Goal: Transaction & Acquisition: Download file/media

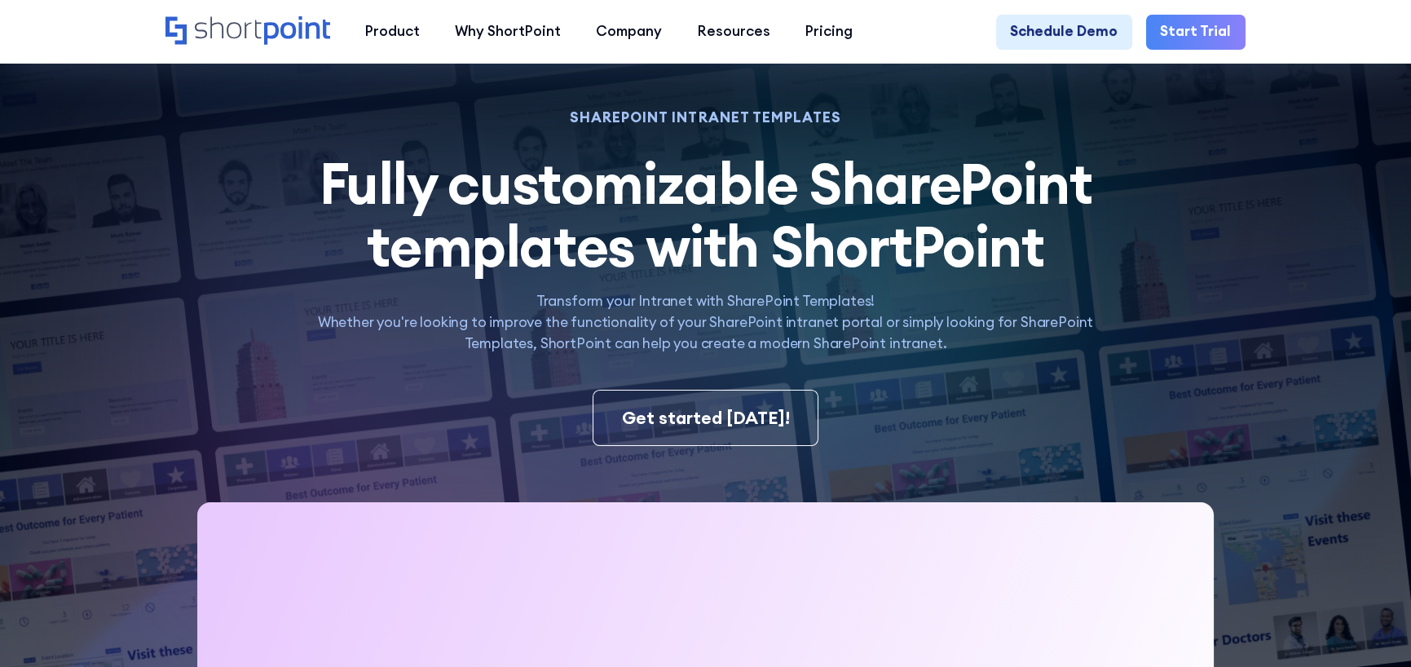
scroll to position [408, 0]
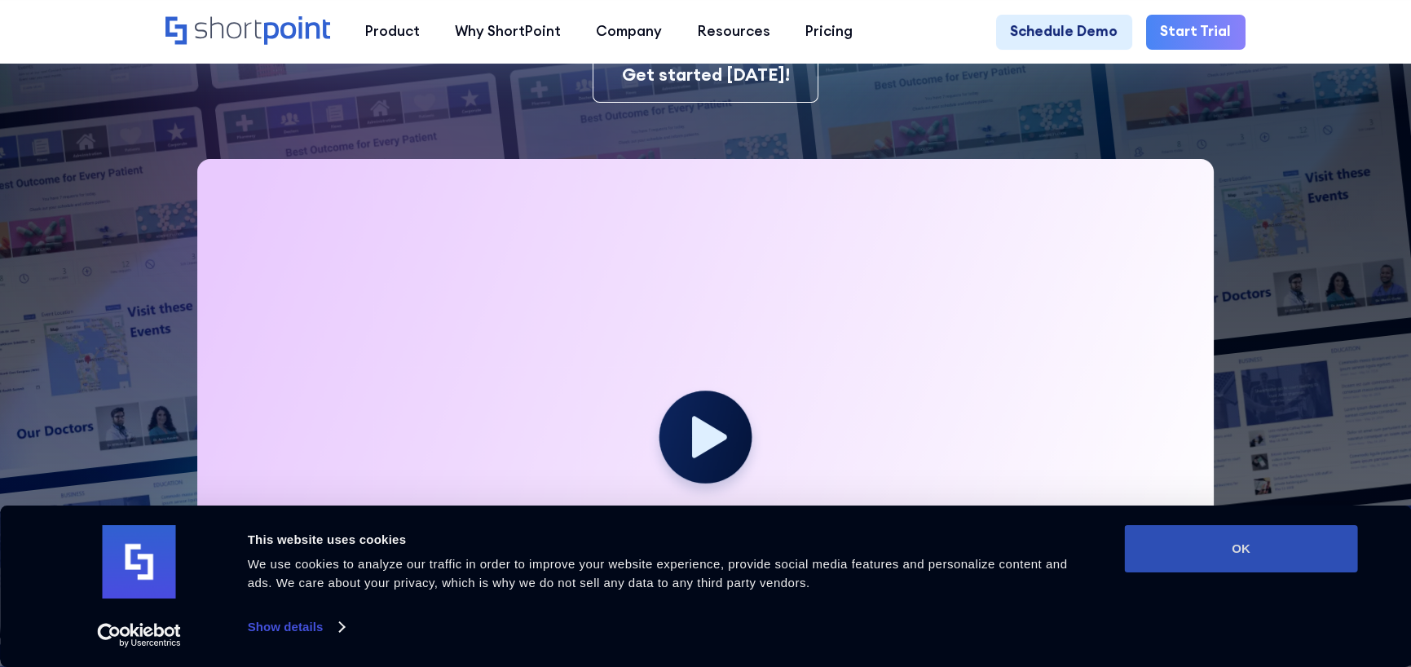
click at [1231, 541] on button "OK" at bounding box center [1241, 548] width 233 height 47
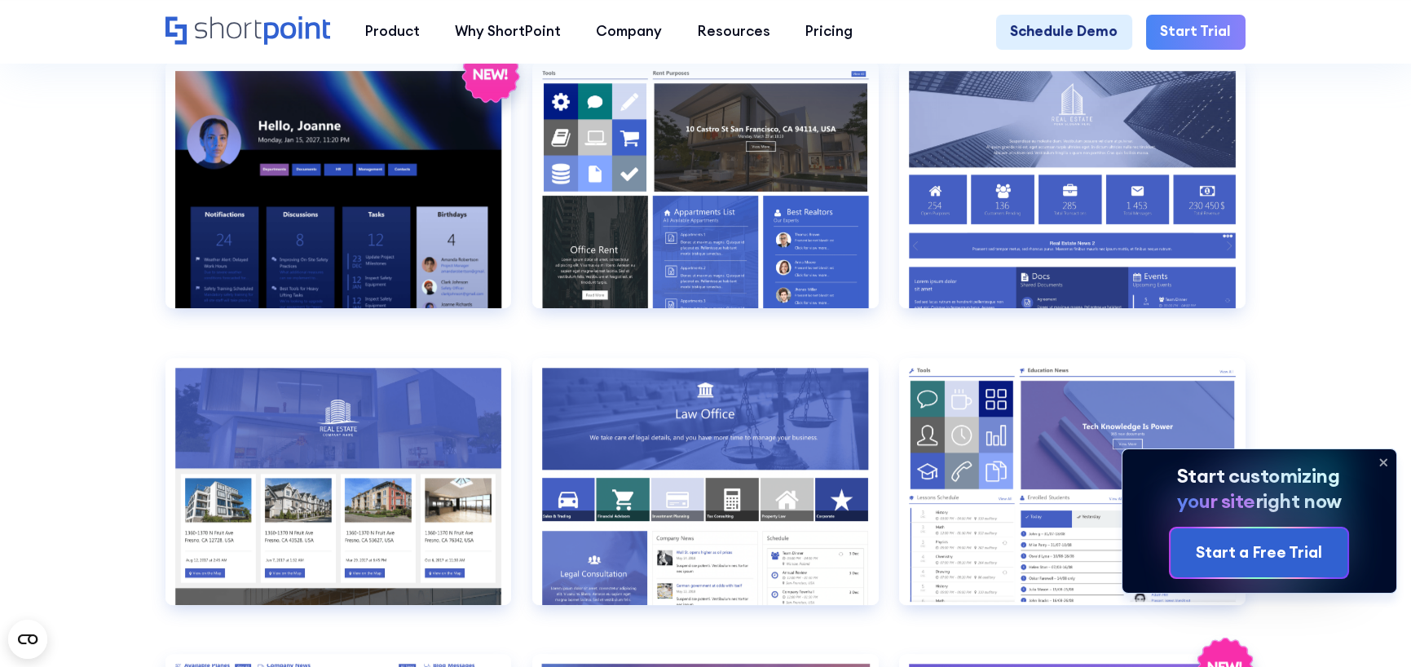
scroll to position [1549, 0]
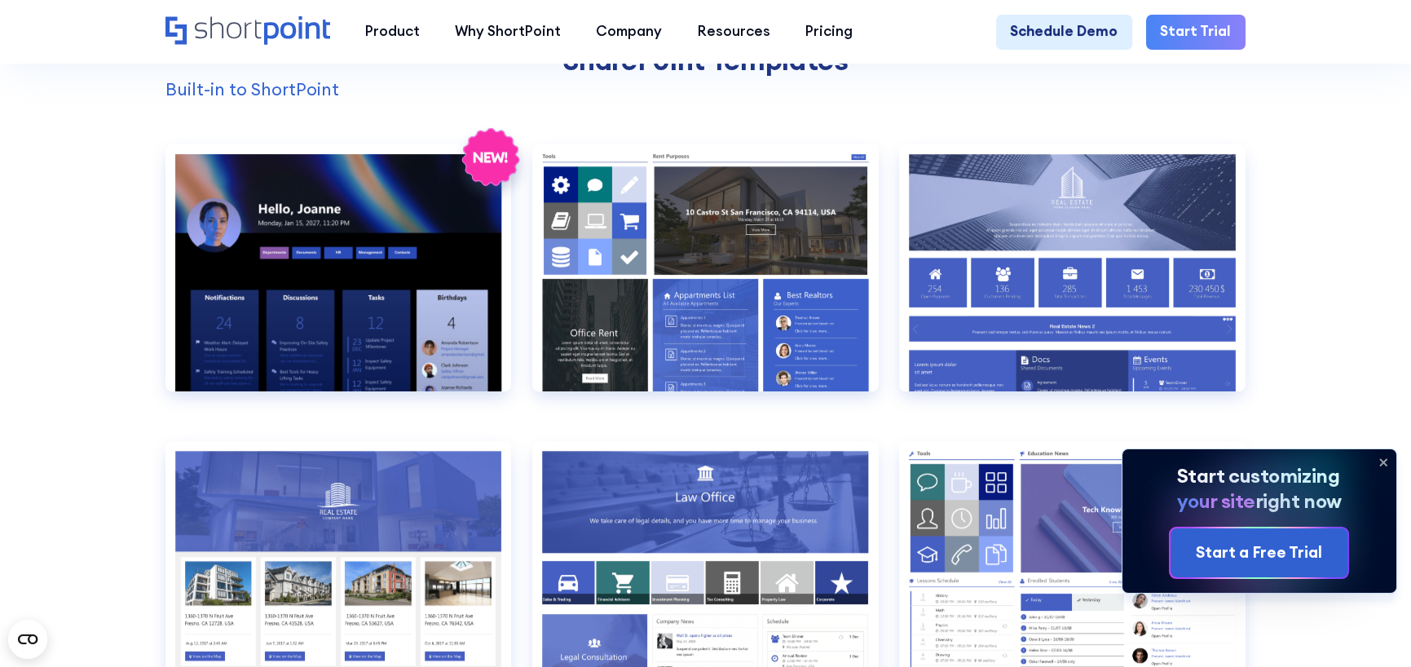
drag, startPoint x: 79, startPoint y: 423, endPoint x: 63, endPoint y: 461, distance: 41.6
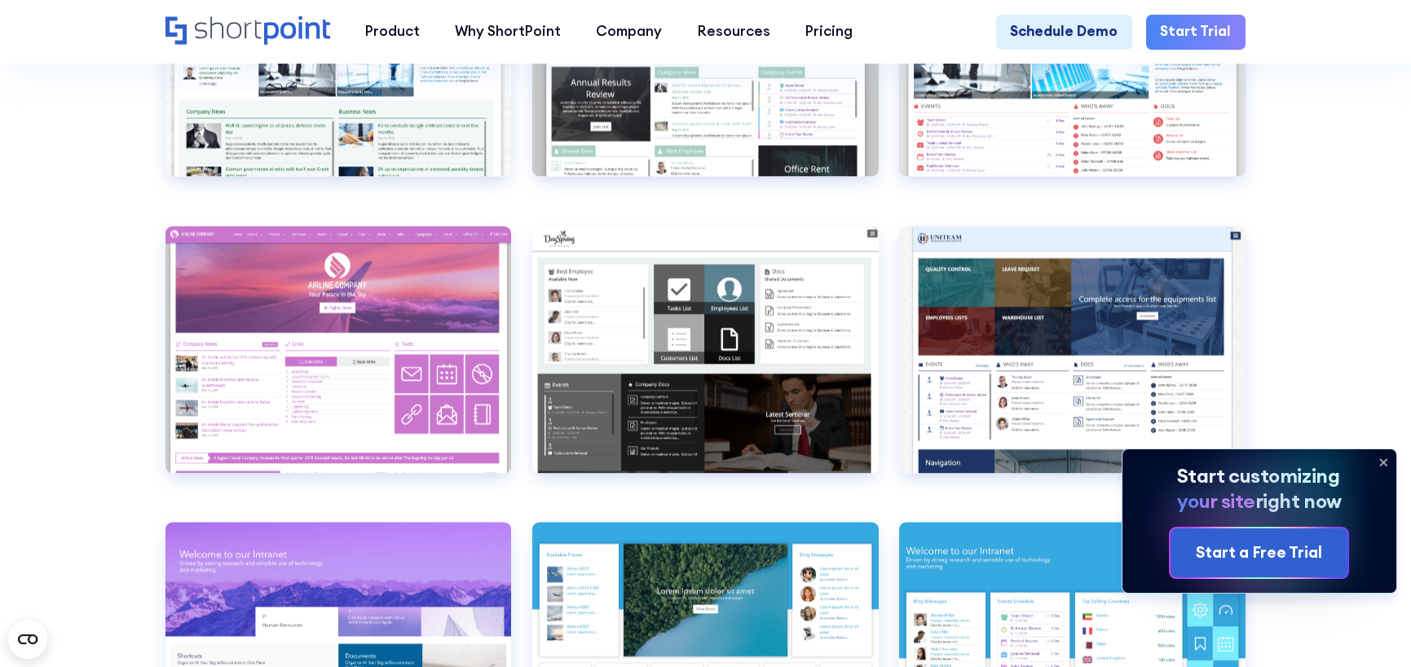
scroll to position [6033, 0]
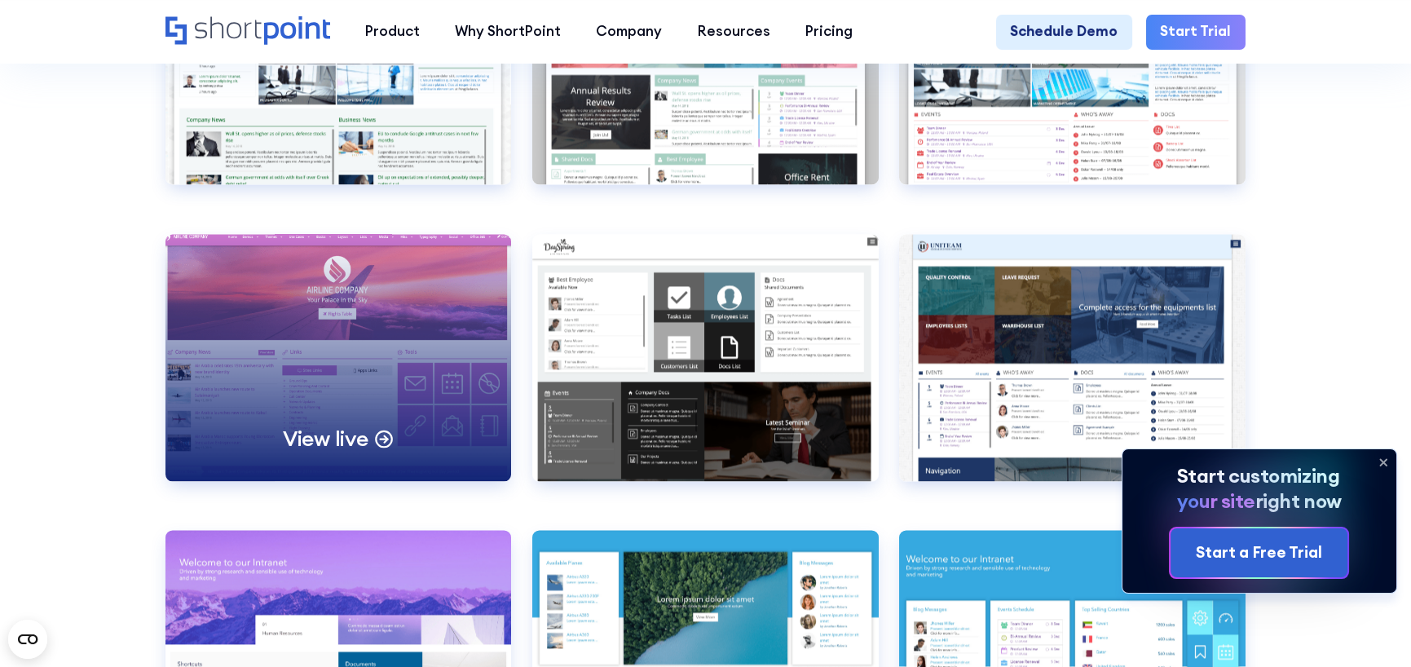
click at [263, 363] on div "View live" at bounding box center [339, 357] width 346 height 247
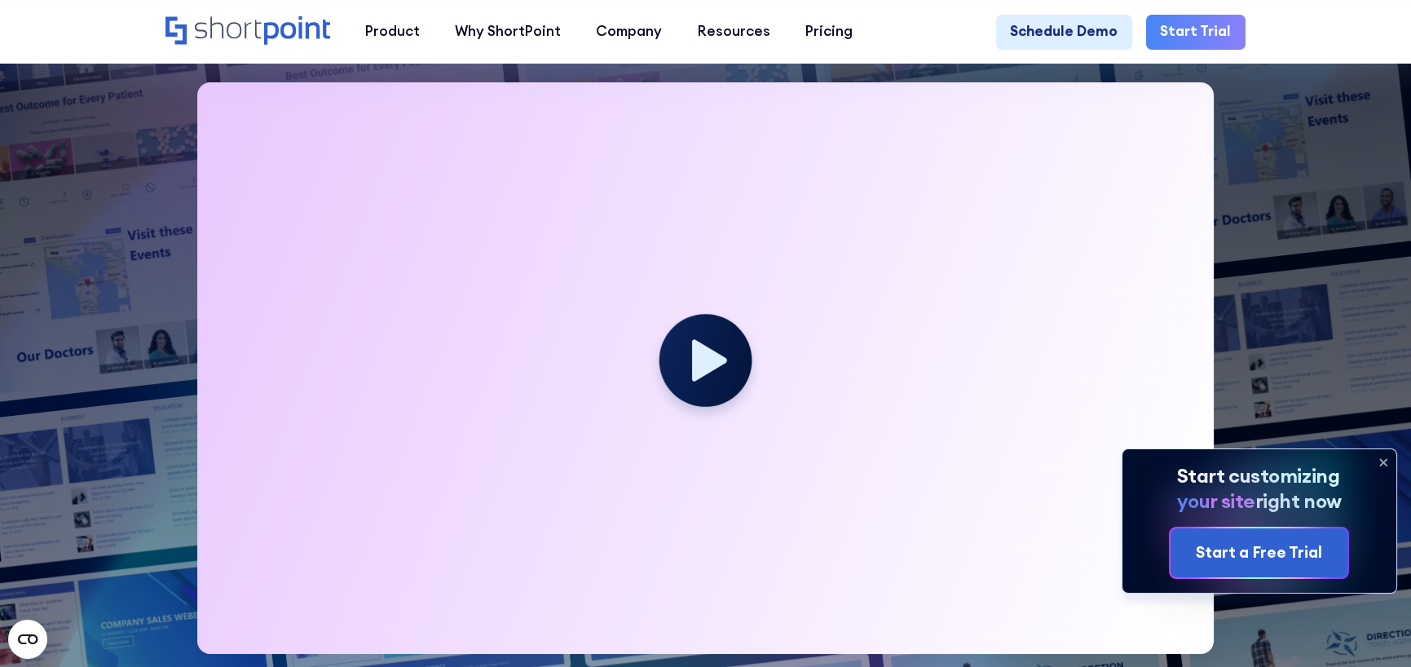
scroll to position [489, 0]
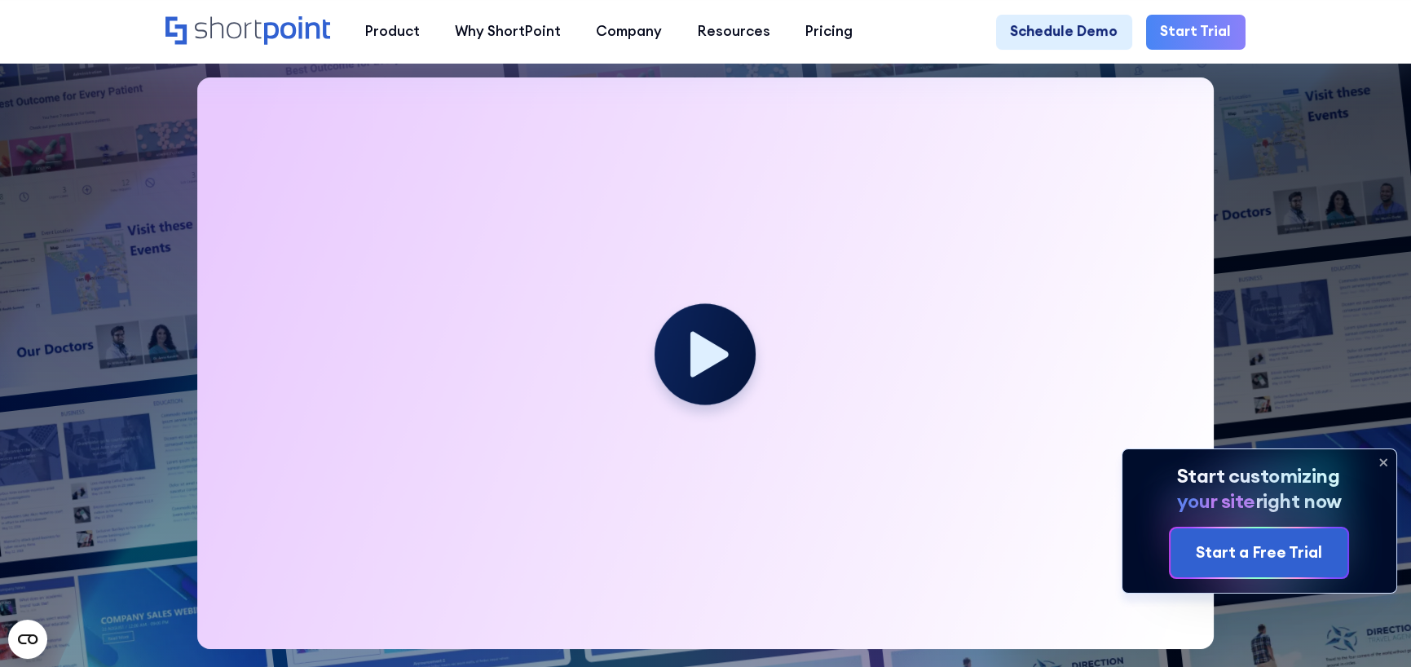
click at [709, 333] on circle at bounding box center [705, 354] width 101 height 101
click at [707, 362] on icon at bounding box center [710, 355] width 38 height 46
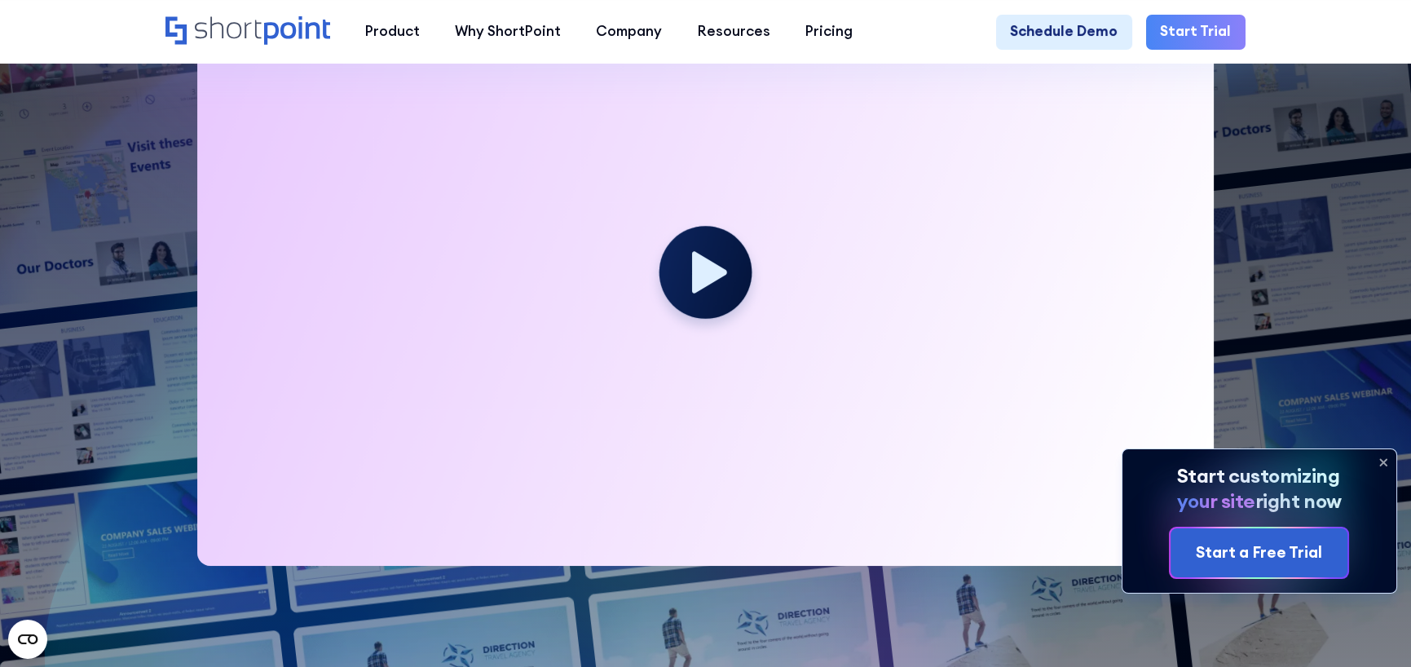
scroll to position [571, 0]
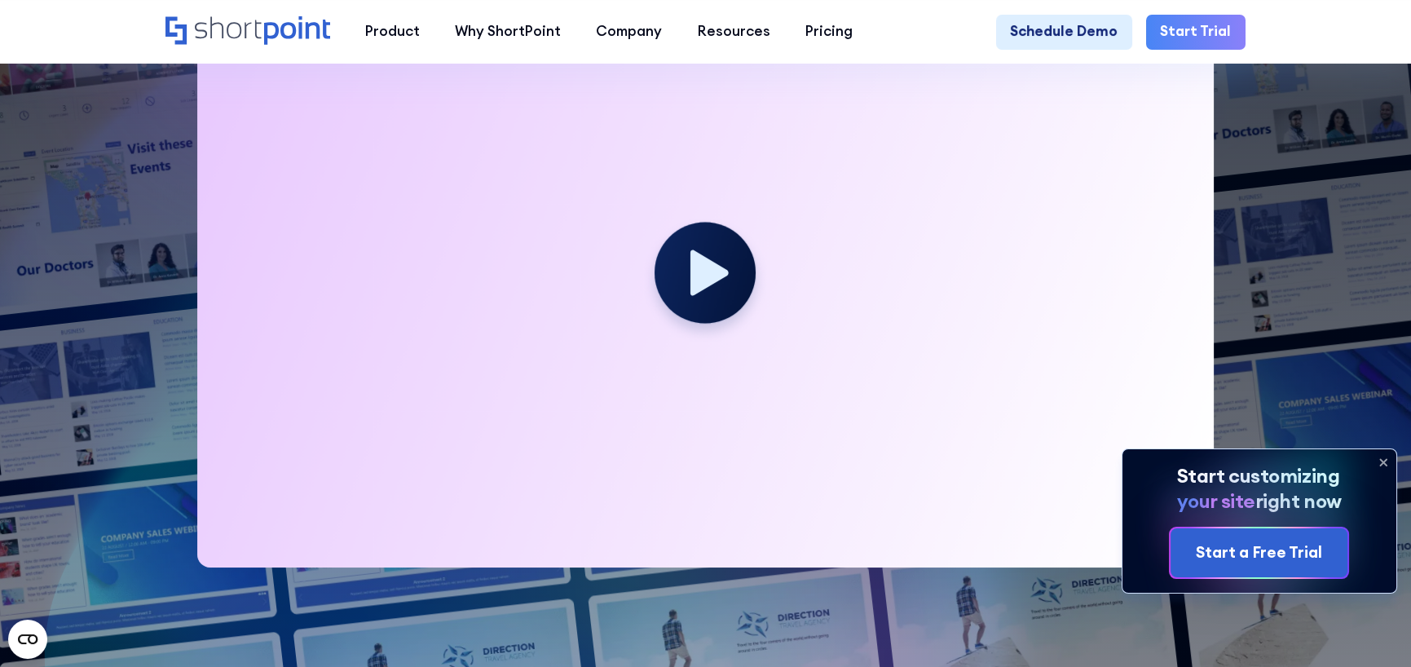
click at [704, 280] on icon at bounding box center [710, 273] width 38 height 46
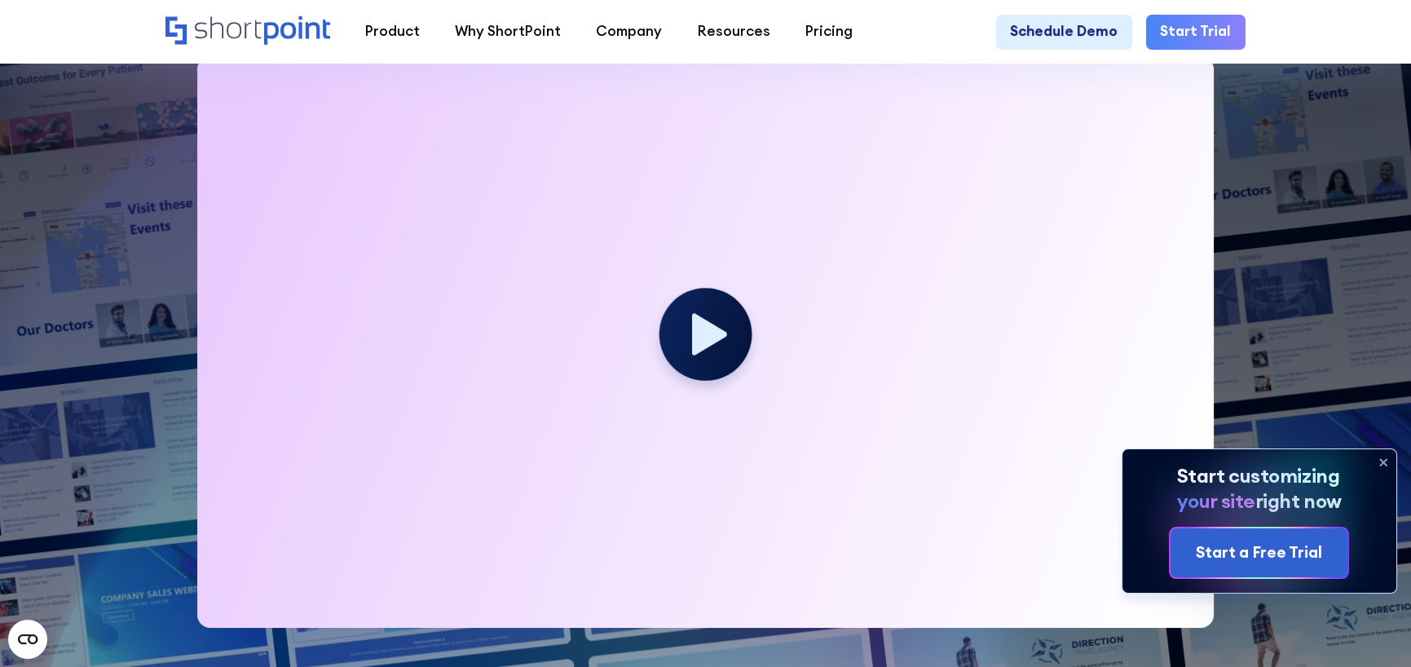
scroll to position [489, 0]
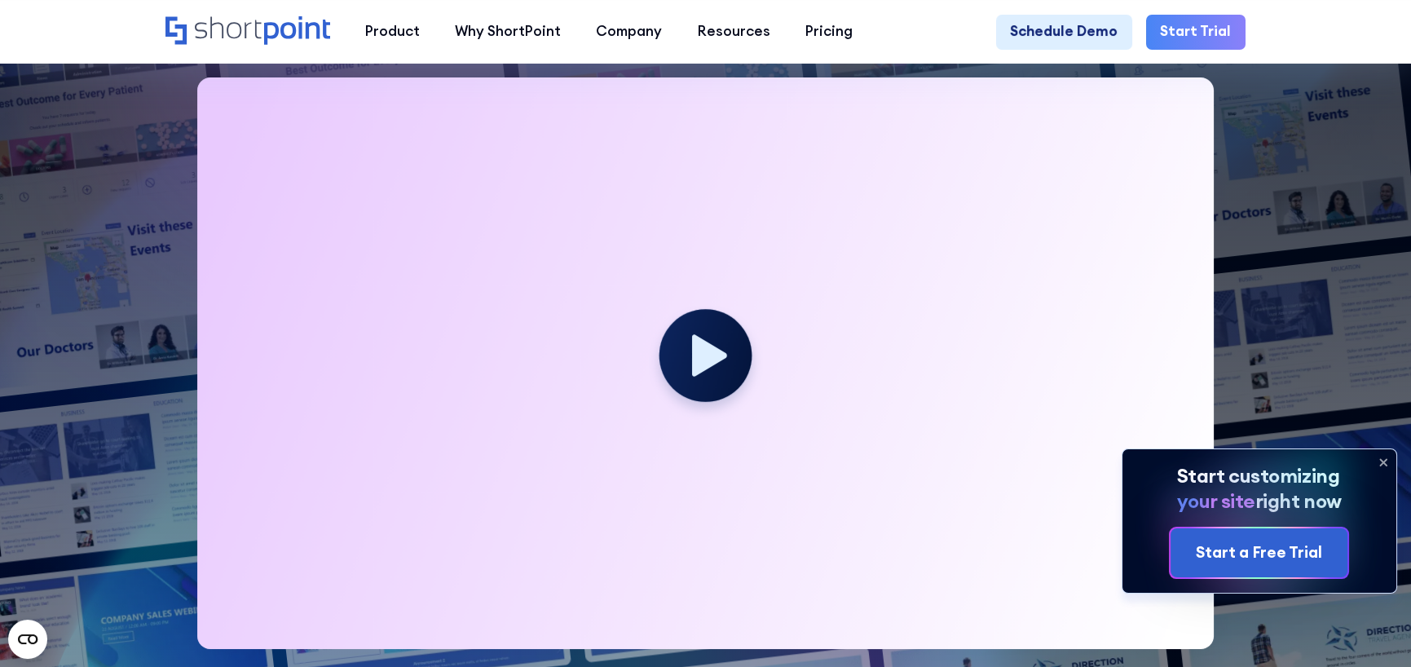
click at [1176, 38] on link "Start Trial" at bounding box center [1195, 32] width 99 height 35
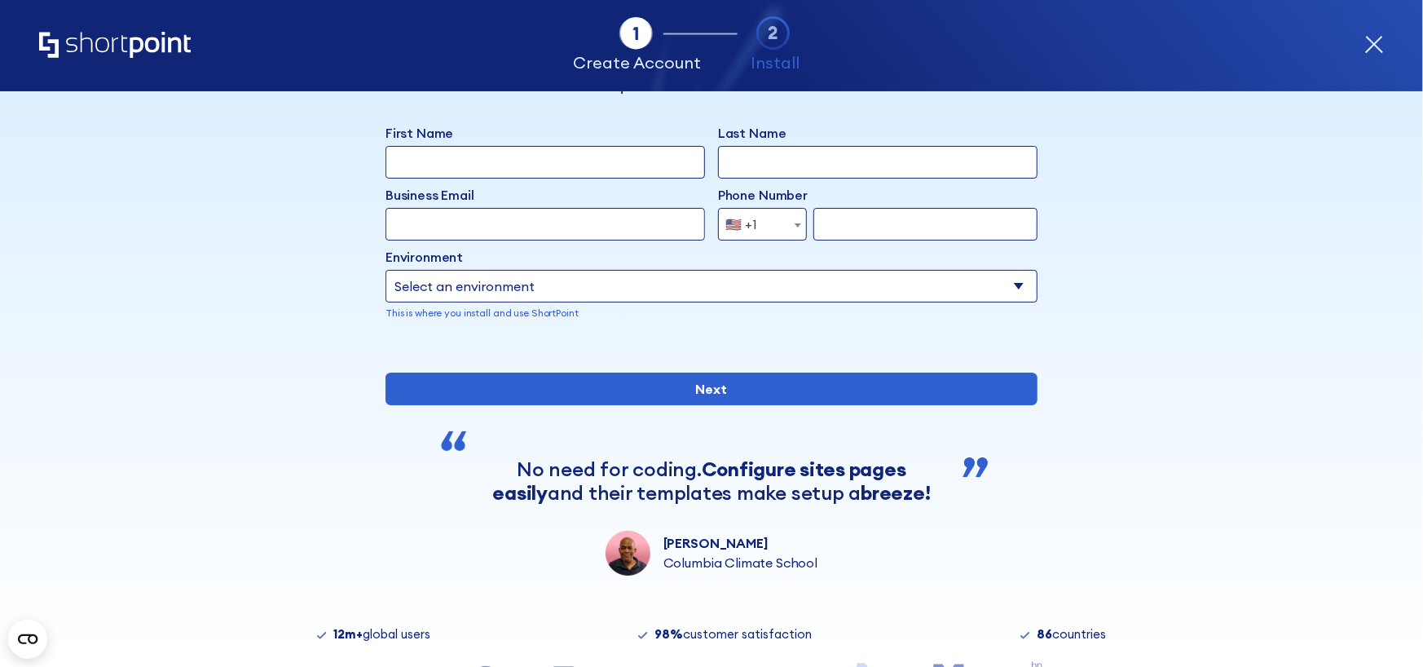
scroll to position [218, 0]
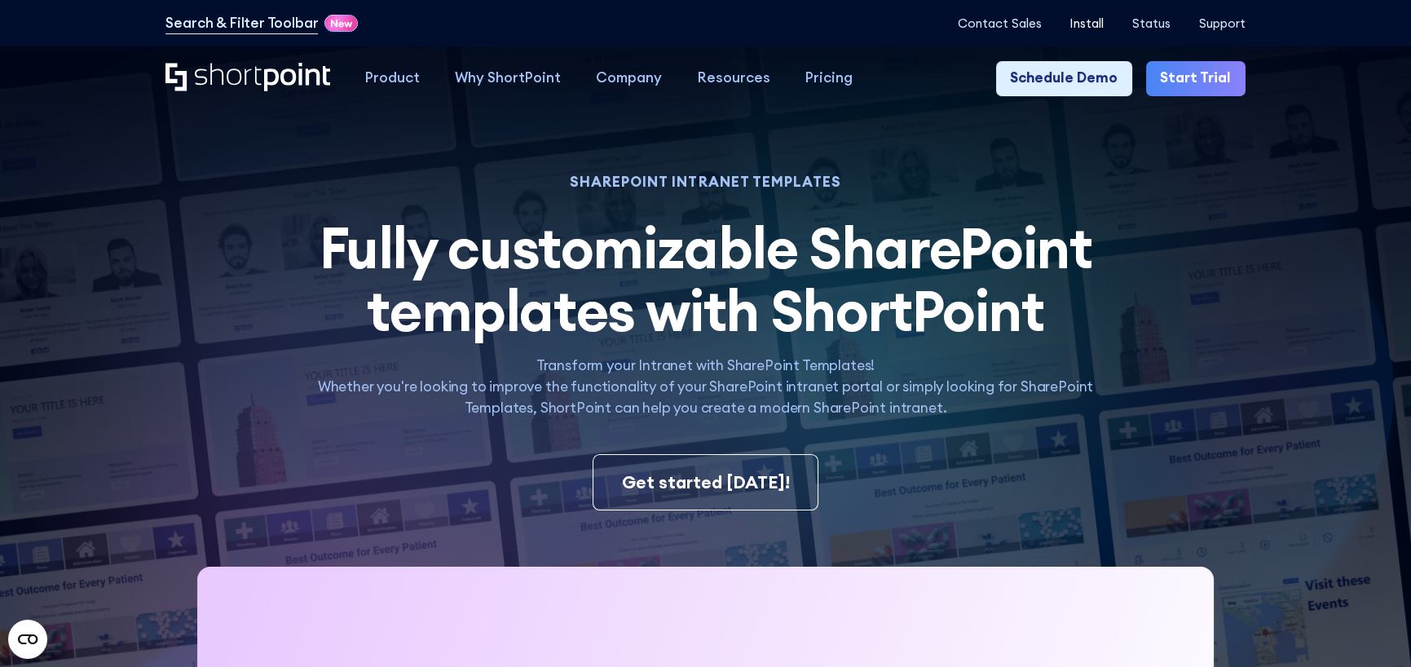
click at [1090, 24] on p "Install" at bounding box center [1087, 23] width 34 height 15
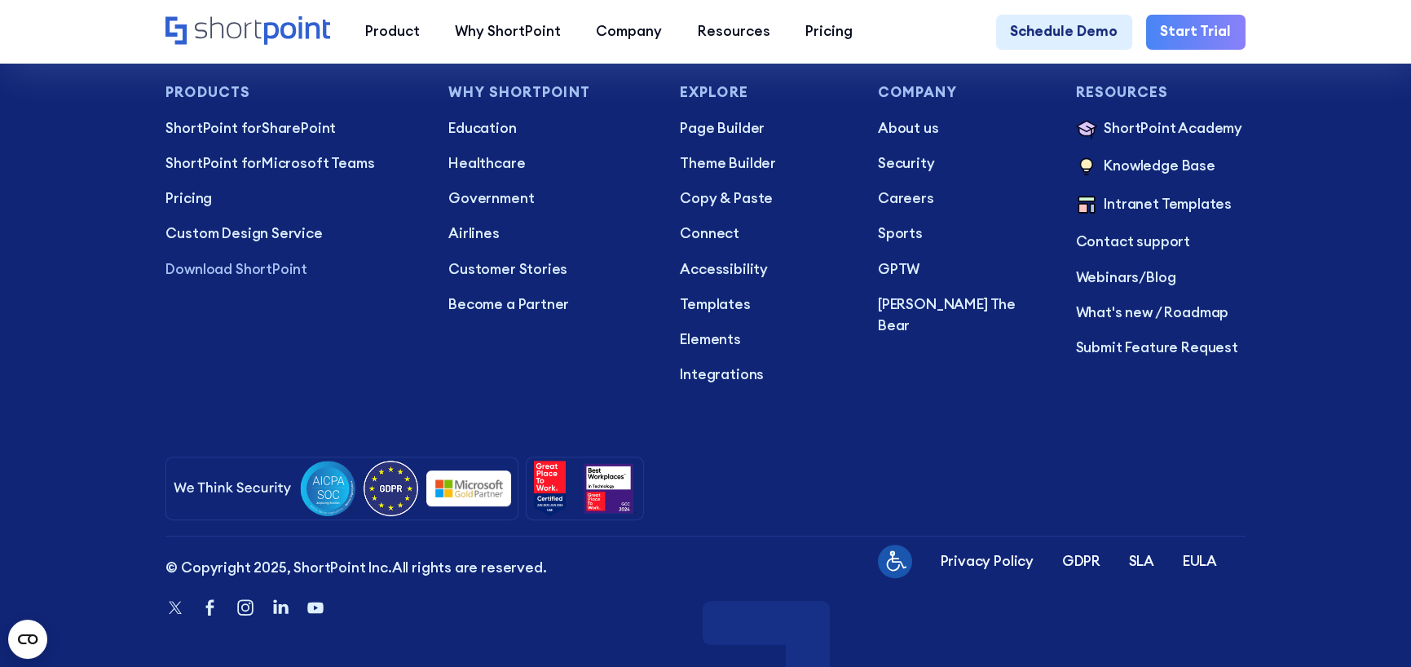
scroll to position [1951, 0]
